Goal: Information Seeking & Learning: Understand process/instructions

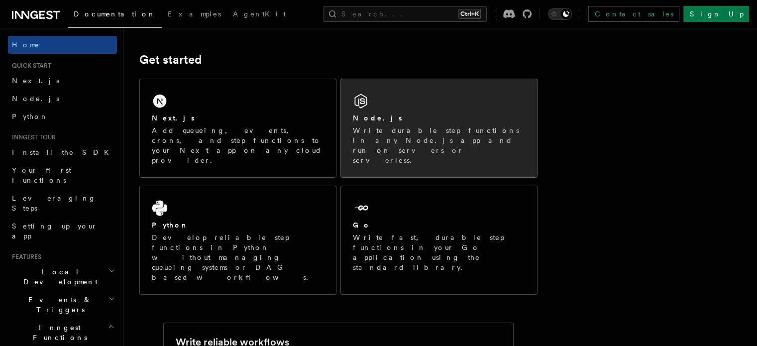
scroll to position [139, 0]
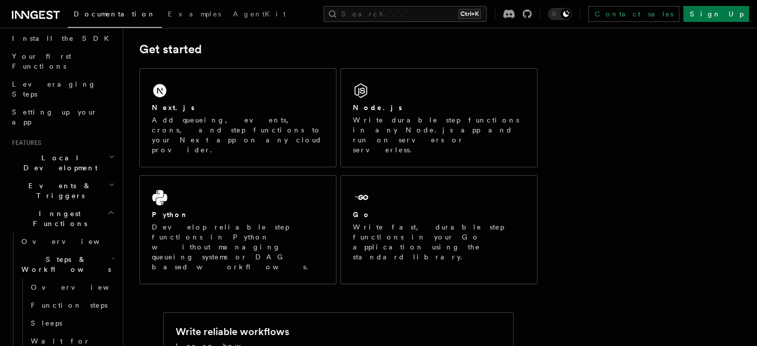
scroll to position [0, 0]
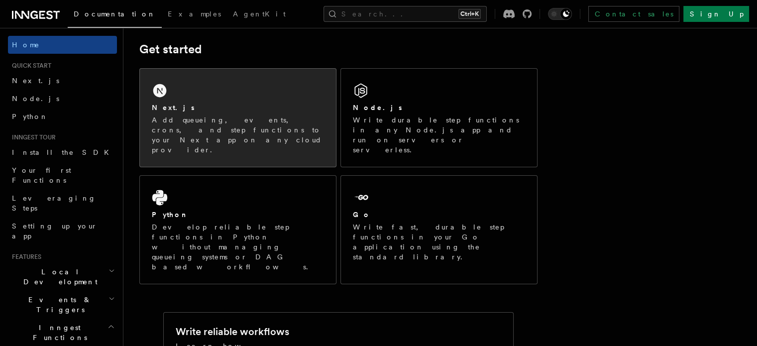
click at [167, 107] on h2 "Next.js" at bounding box center [173, 108] width 43 height 10
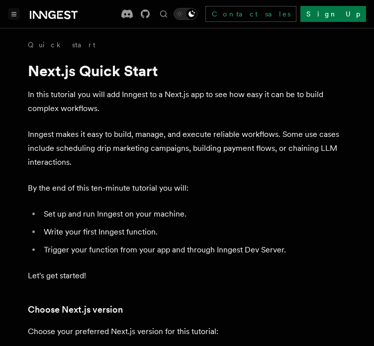
click at [10, 12] on button "Toggle navigation" at bounding box center [14, 14] width 12 height 12
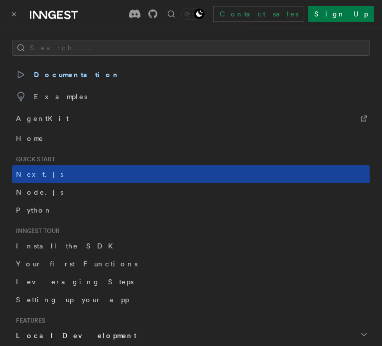
click at [33, 173] on span "Next.js" at bounding box center [39, 174] width 47 height 8
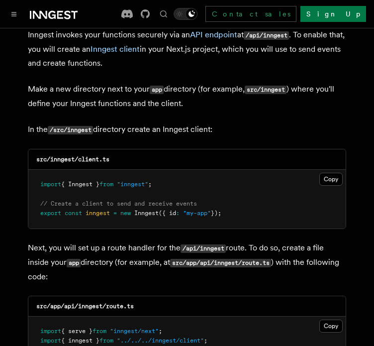
scroll to position [1230, 0]
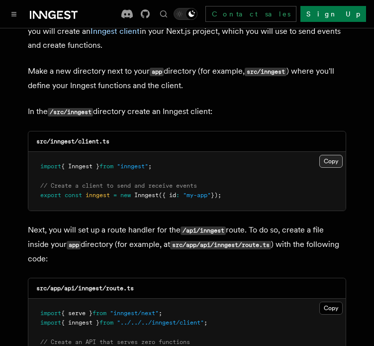
click at [330, 155] on button "Copy Copied" at bounding box center [331, 161] width 23 height 13
drag, startPoint x: 329, startPoint y: 135, endPoint x: 323, endPoint y: 122, distance: 14.3
click at [329, 155] on button "Copy Copied" at bounding box center [331, 161] width 23 height 13
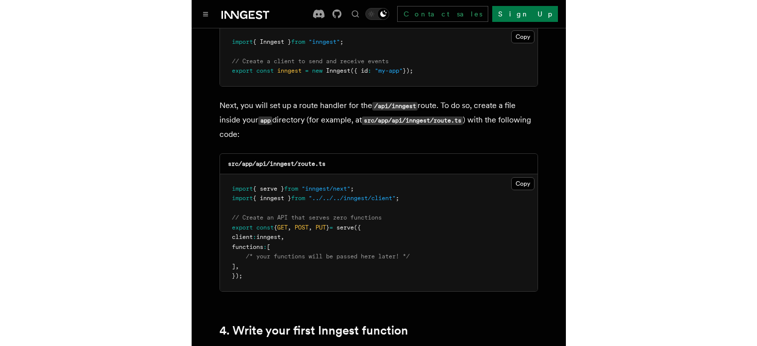
scroll to position [1354, 0]
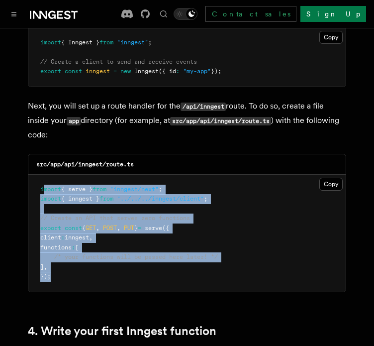
drag, startPoint x: 72, startPoint y: 254, endPoint x: 42, endPoint y: 151, distance: 107.9
click at [42, 175] on pre "import { serve } from "inngest/next" ; import { inngest } from "../../../innges…" at bounding box center [187, 233] width 318 height 117
click at [147, 181] on pre "import { serve } from "inngest/next" ; import { inngest } from "../../../innges…" at bounding box center [187, 233] width 318 height 117
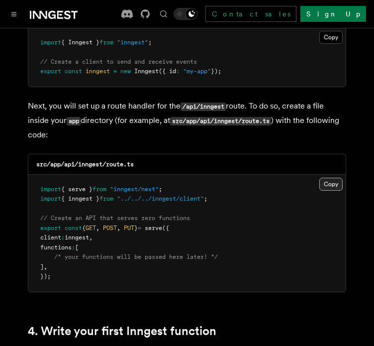
click at [335, 178] on button "Copy Copied" at bounding box center [331, 184] width 23 height 13
